Goal: Find specific page/section: Find specific page/section

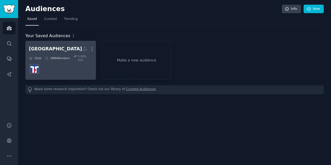
click at [48, 51] on h2 "toronto Custom Audience More" at bounding box center [60, 48] width 63 height 9
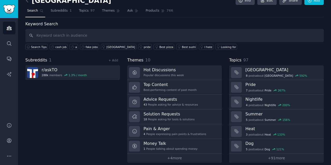
scroll to position [12, 0]
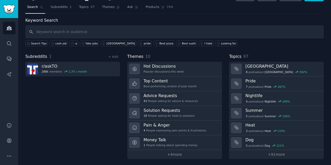
click at [142, 33] on input "text" at bounding box center [174, 31] width 298 height 13
click at [3, 58] on link "Conversations" at bounding box center [9, 58] width 13 height 13
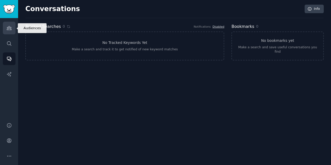
click at [13, 32] on link "Audiences" at bounding box center [9, 28] width 13 height 13
